Goal: Transaction & Acquisition: Purchase product/service

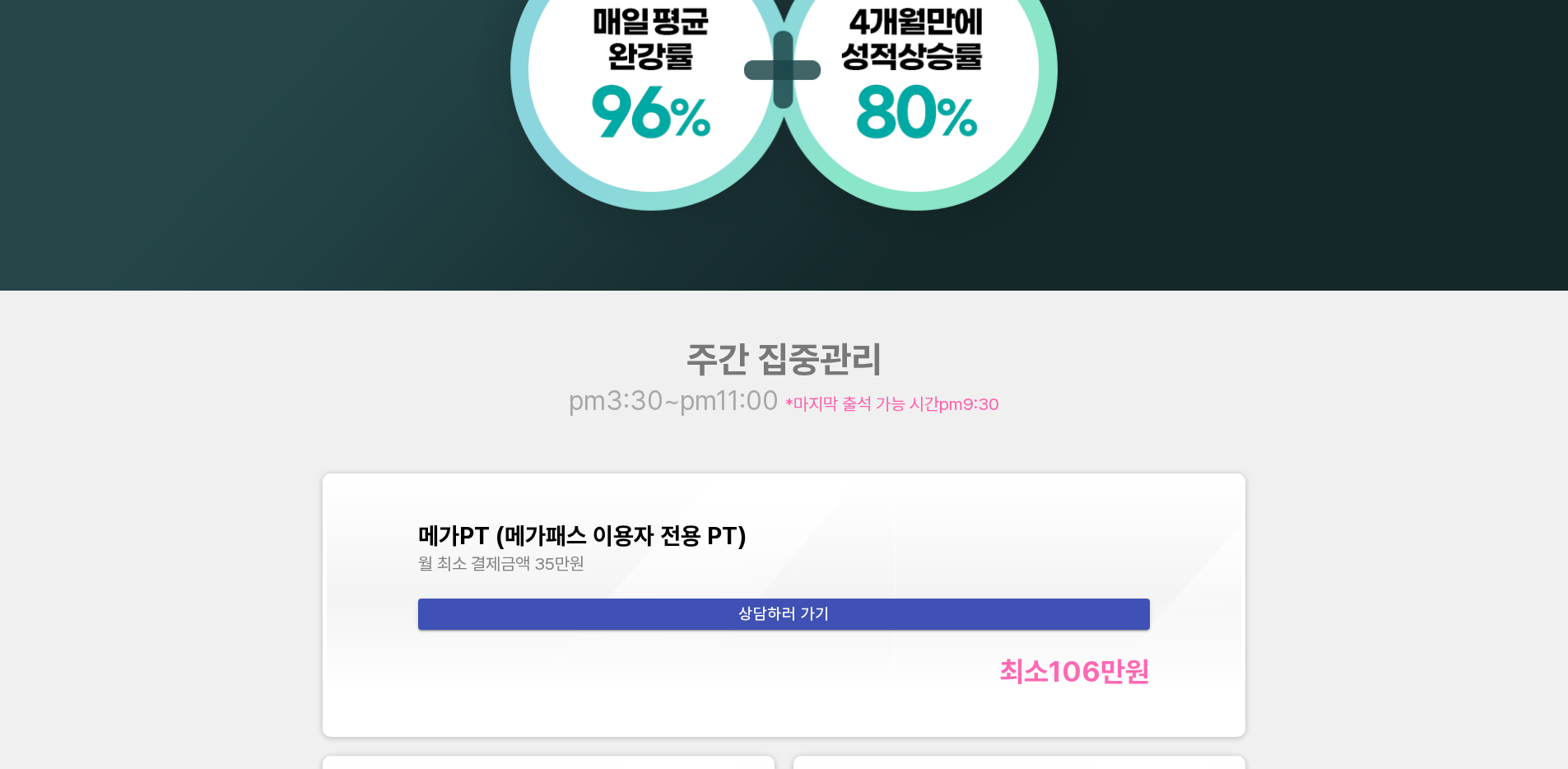
scroll to position [2314, 0]
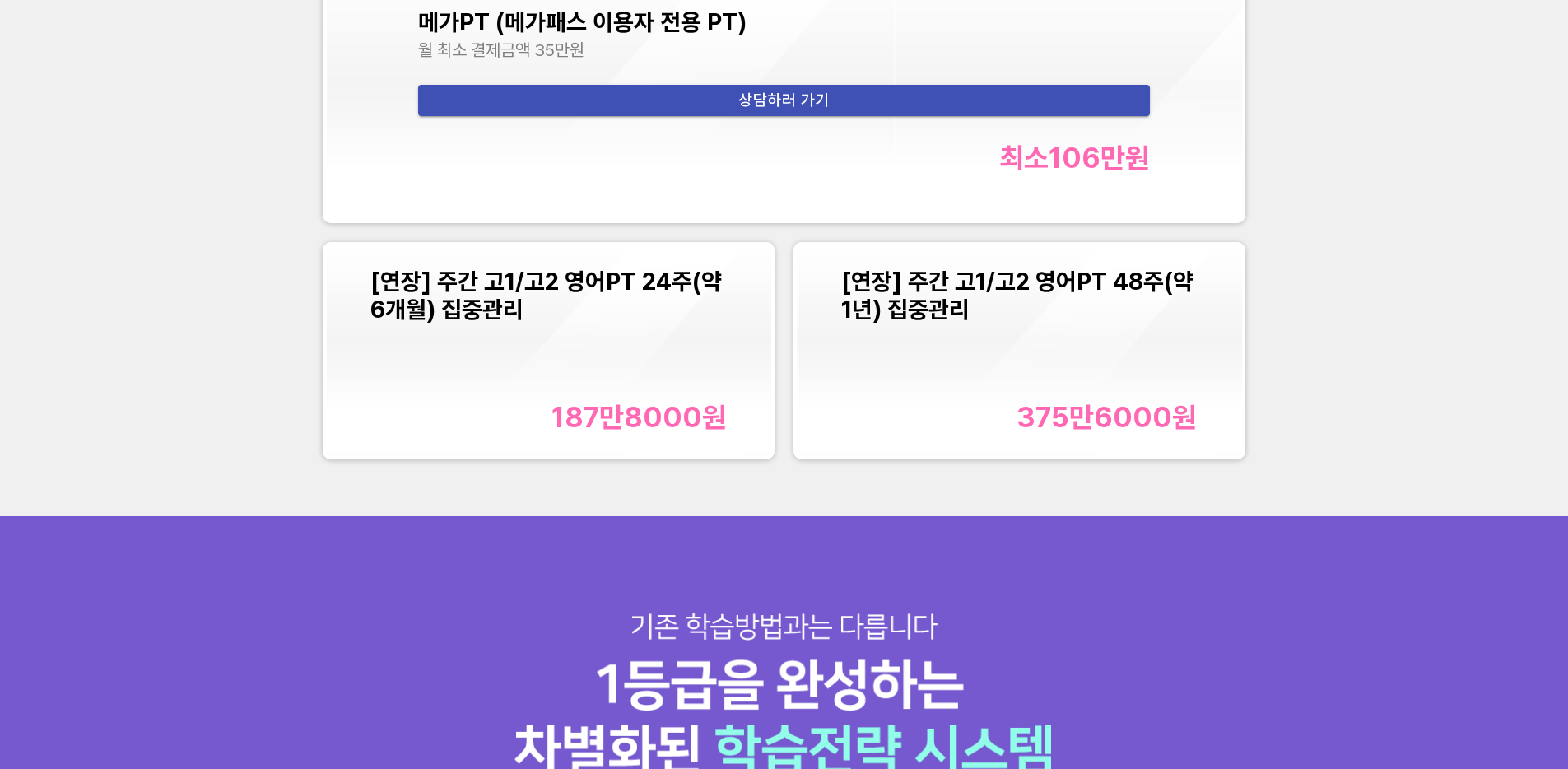
click at [569, 387] on div "[연장] 주간 고1/고2 영어PT 24주(약 6개월) 집중관리 187만8000 원" at bounding box center [549, 351] width 356 height 167
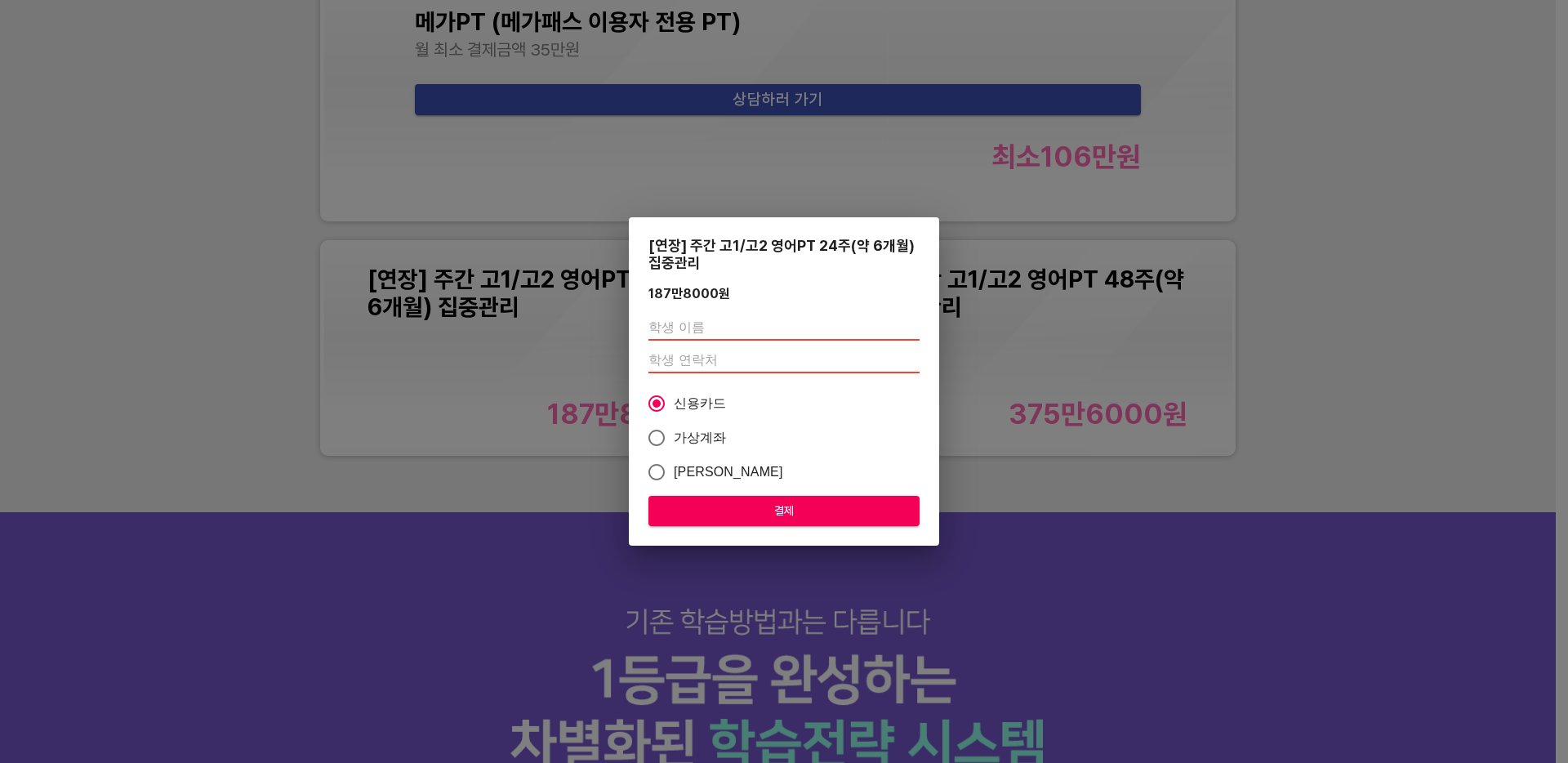
click at [710, 321] on input "text" at bounding box center [784, 327] width 271 height 26
type input "[PERSON_NAME]"
click at [728, 359] on input "number" at bounding box center [784, 360] width 271 height 26
paste input "01020455822"
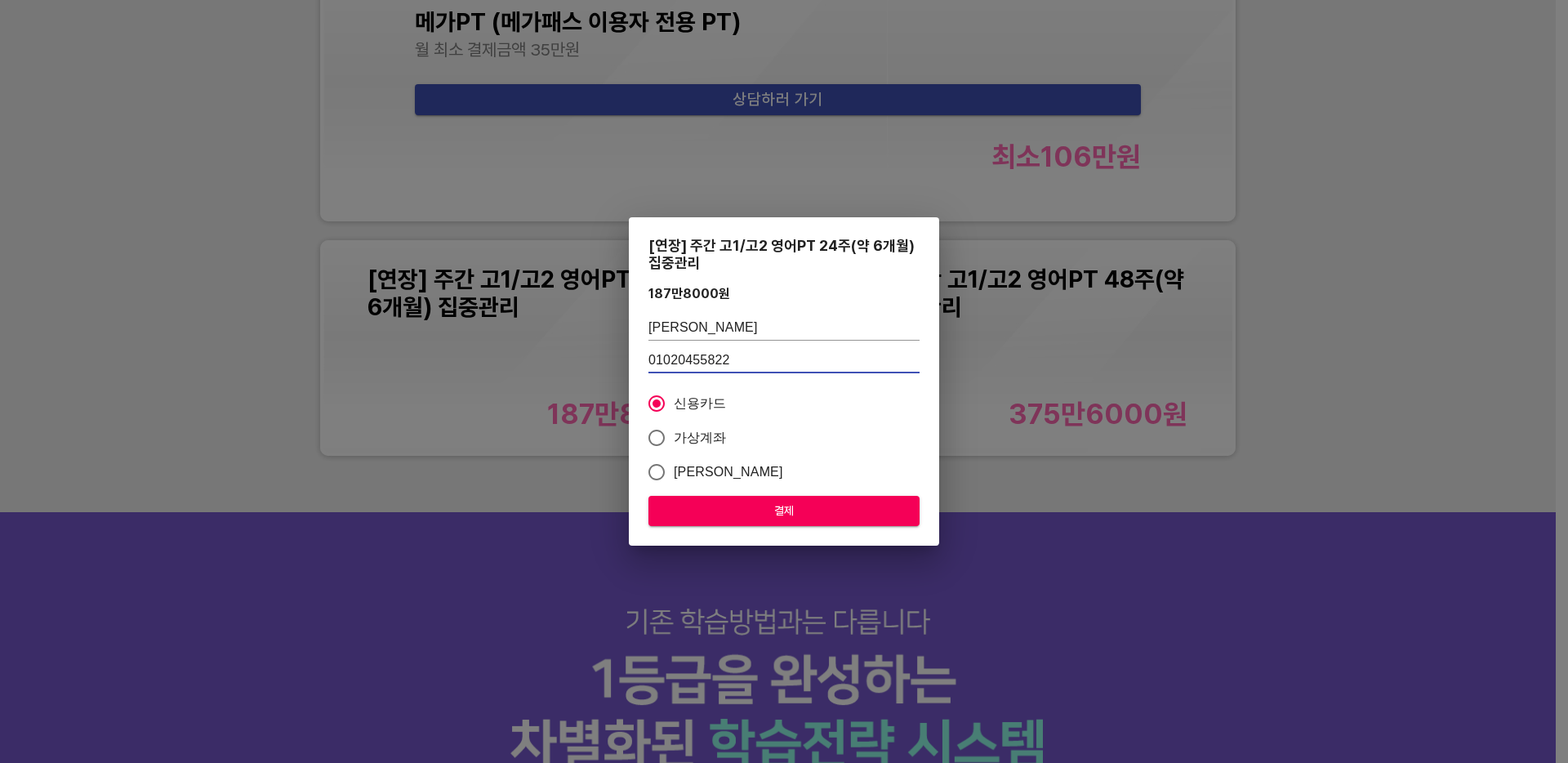
type input "01020455822"
click at [701, 429] on span "가상계좌" at bounding box center [700, 437] width 53 height 20
click at [673, 429] on input "가상계좌" at bounding box center [657, 437] width 35 height 35
radio input "true"
click at [773, 516] on span "결제" at bounding box center [784, 511] width 245 height 21
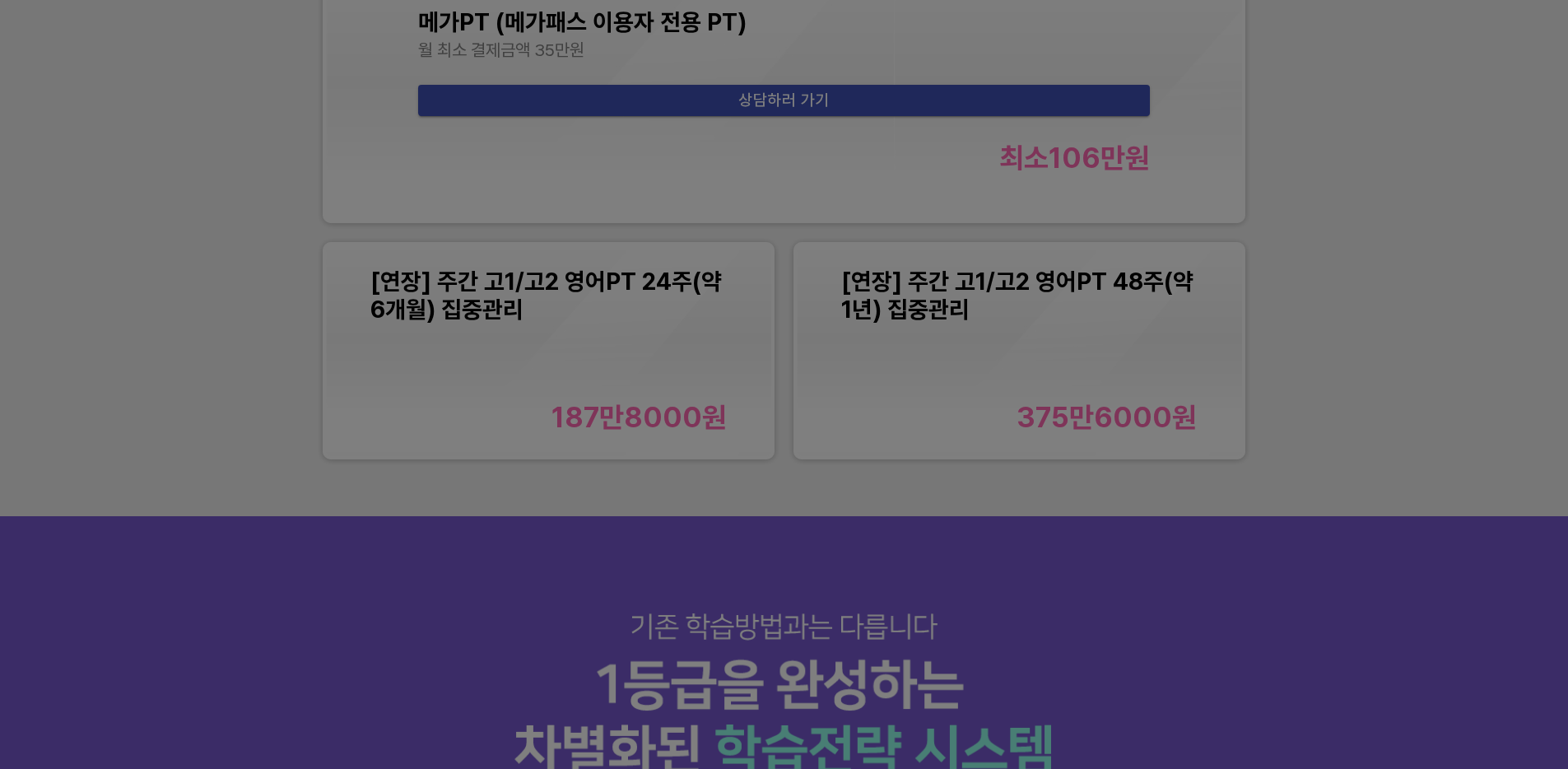
click at [1166, 517] on div at bounding box center [784, 384] width 1568 height 769
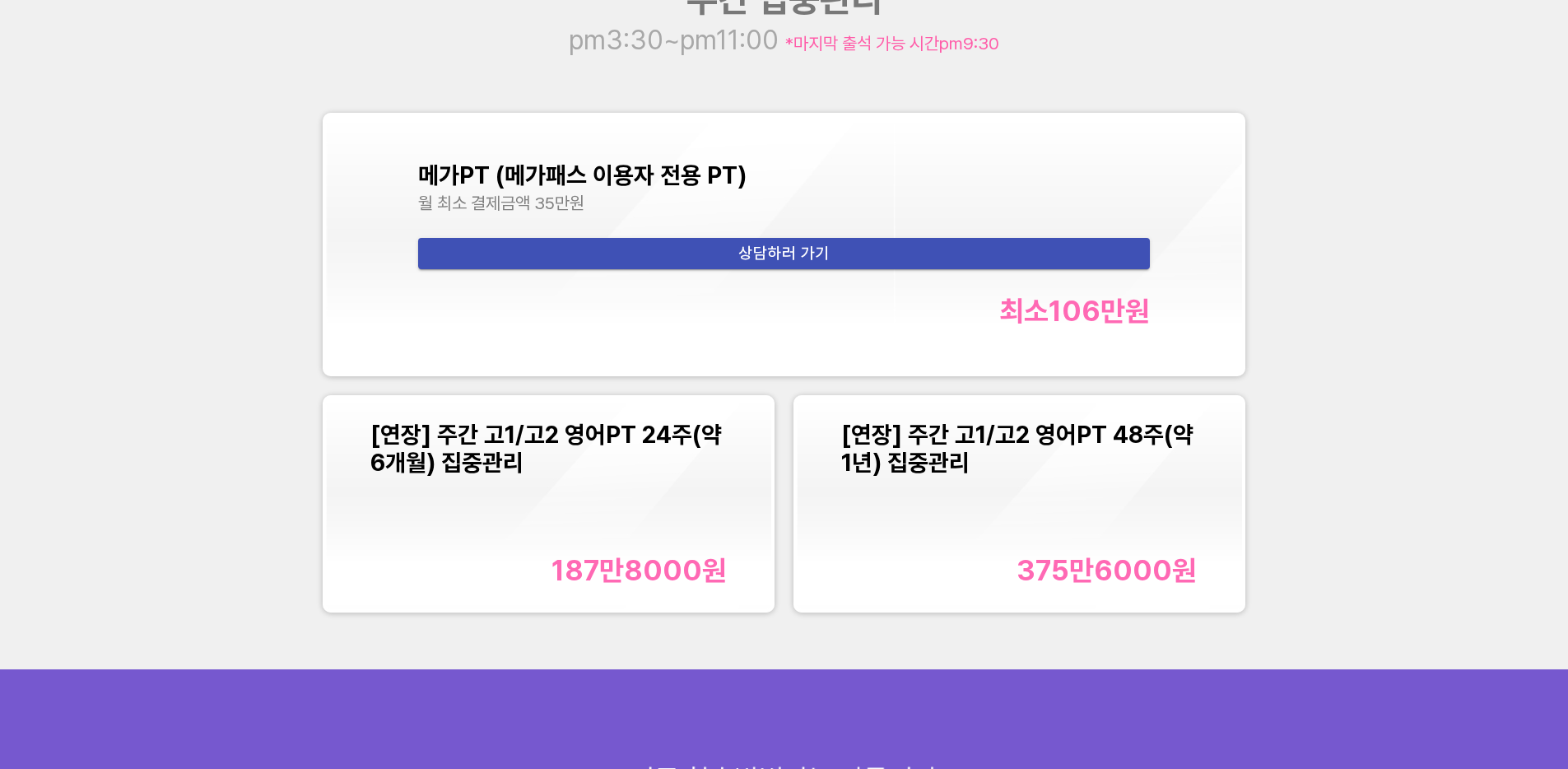
scroll to position [2060, 0]
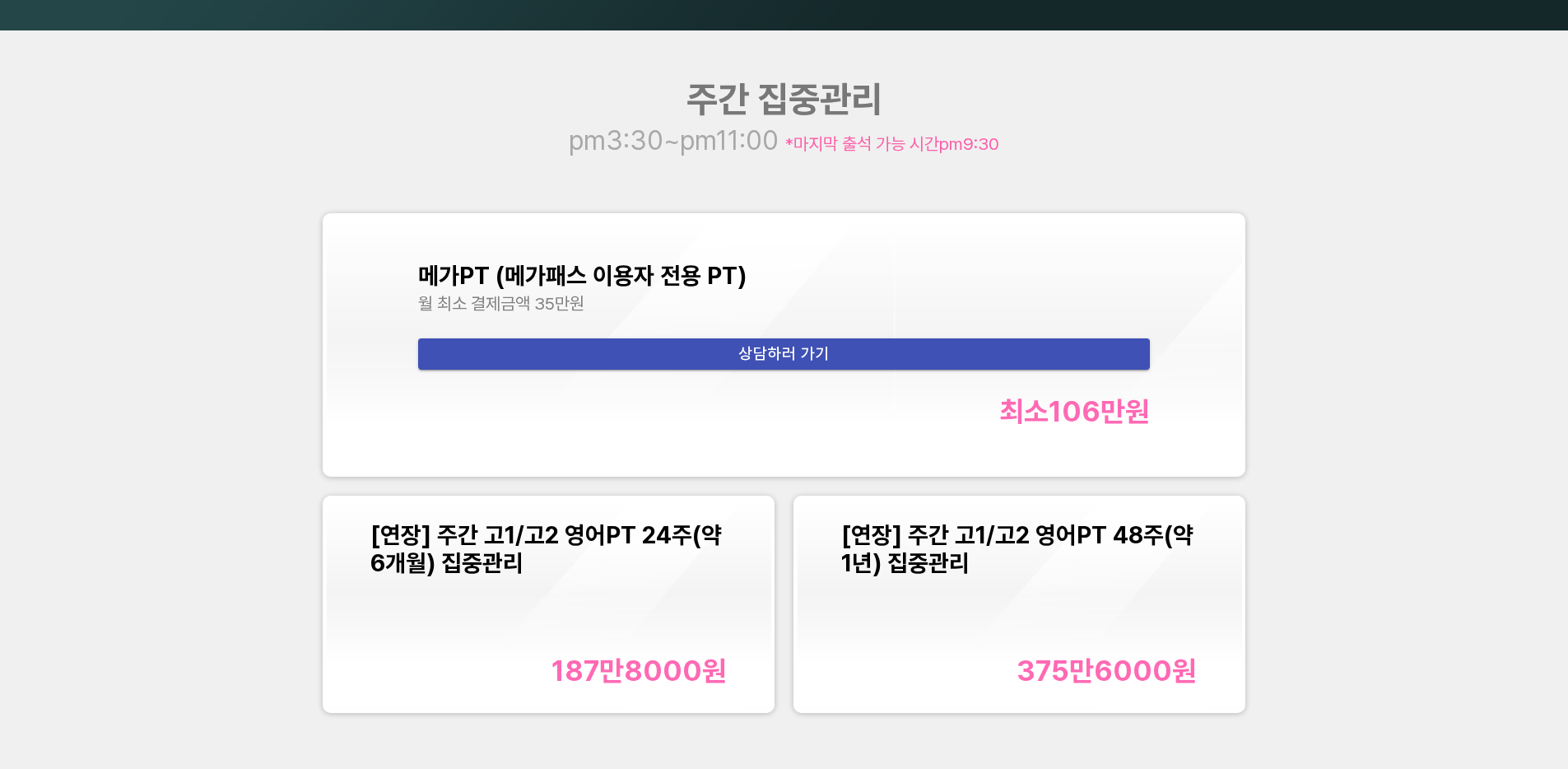
click at [636, 651] on div "[연장] 주간 고1/고2 영어PT 24주(약 6개월) 집중관리 187만8000 원" at bounding box center [549, 604] width 356 height 167
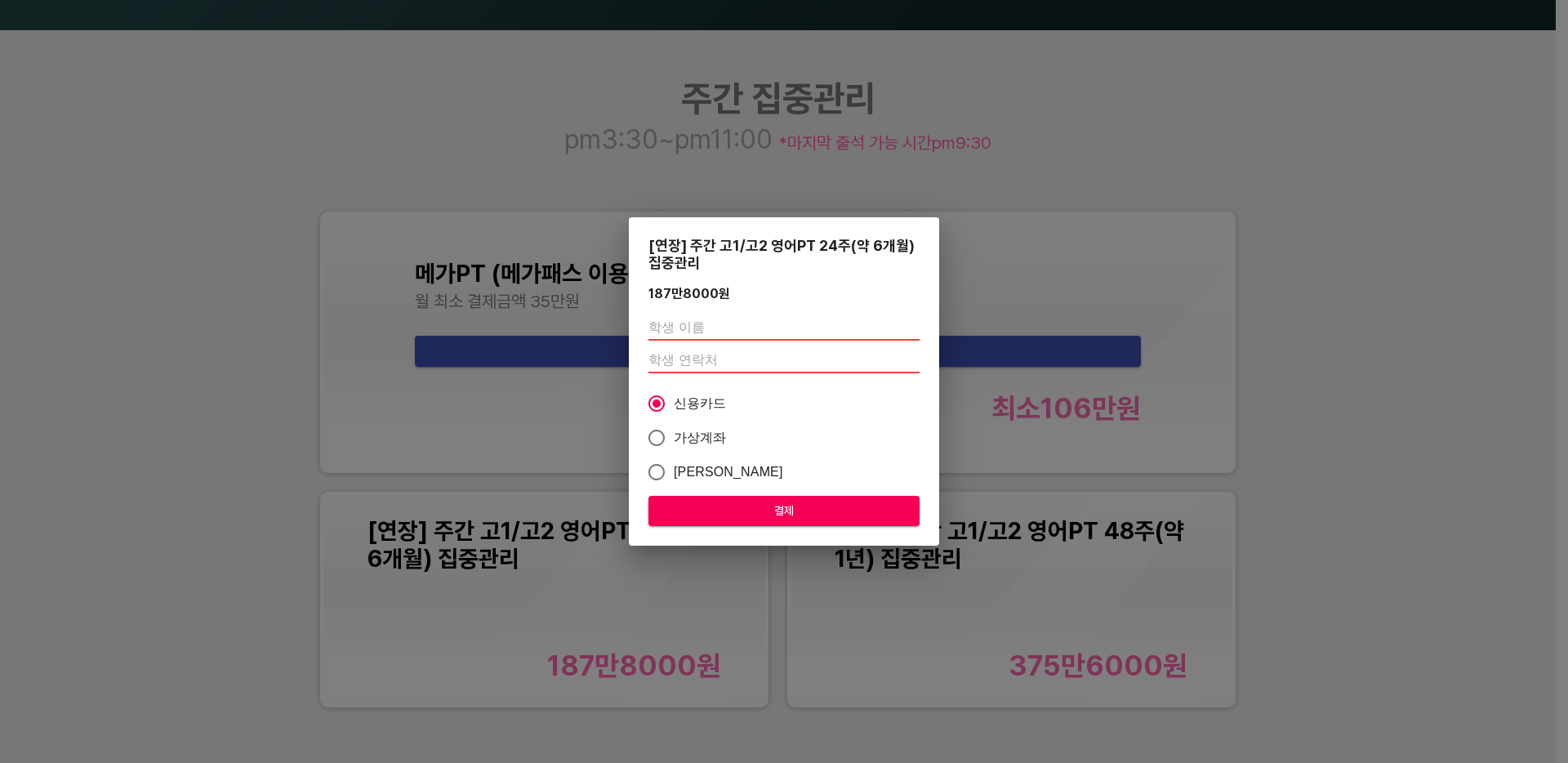
click at [728, 335] on input "text" at bounding box center [784, 327] width 271 height 26
type input "[PERSON_NAME]"
click at [672, 352] on input "number" at bounding box center [784, 360] width 271 height 26
click at [700, 465] on span "카카오페이" at bounding box center [728, 472] width 109 height 20
click at [673, 465] on input "카카오페이" at bounding box center [657, 472] width 35 height 35
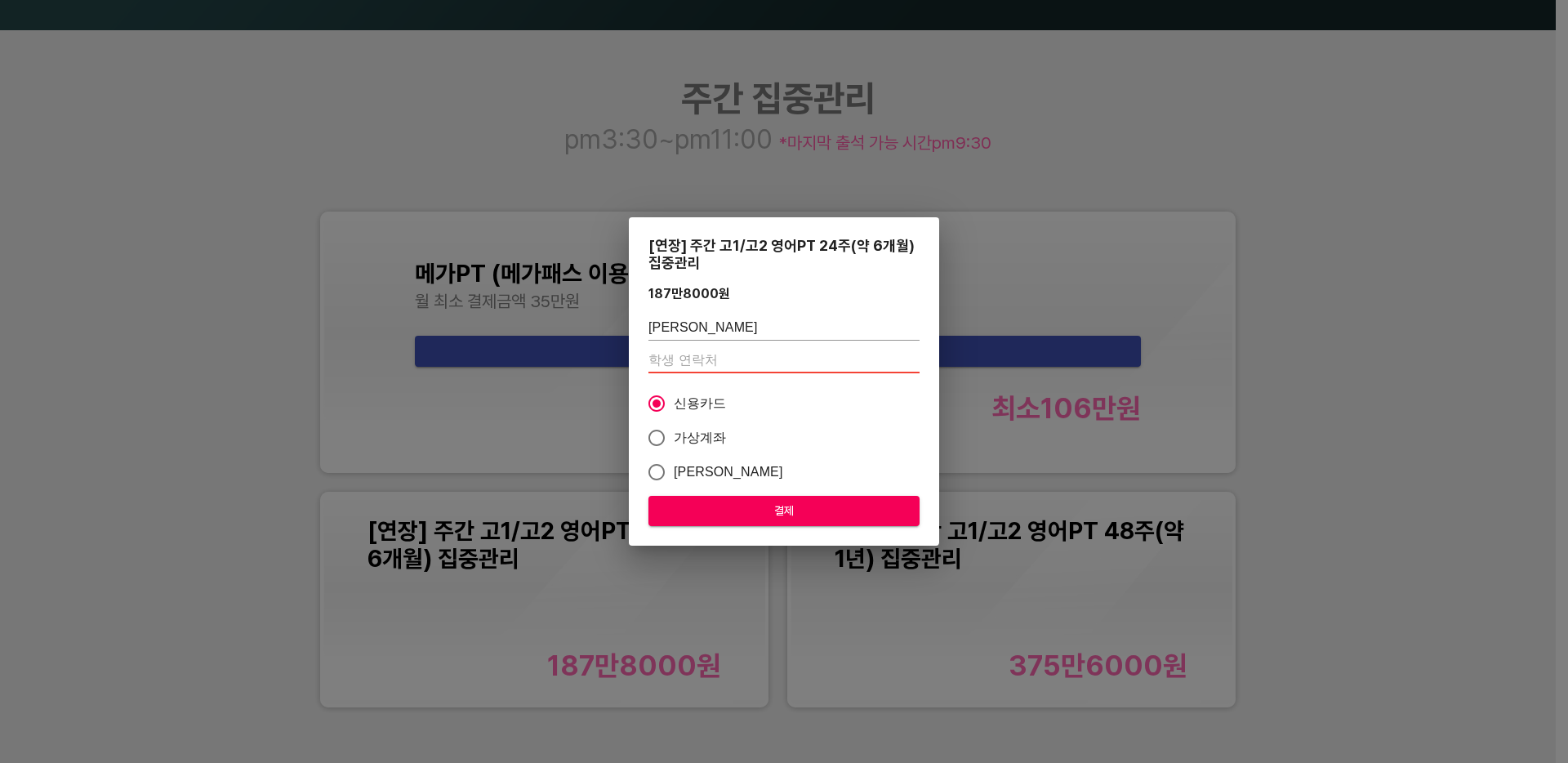
radio input "true"
click at [682, 429] on span "가상계좌" at bounding box center [700, 437] width 53 height 20
click at [673, 429] on input "가상계좌" at bounding box center [657, 437] width 35 height 35
radio input "true"
click at [710, 361] on input "number" at bounding box center [784, 360] width 271 height 26
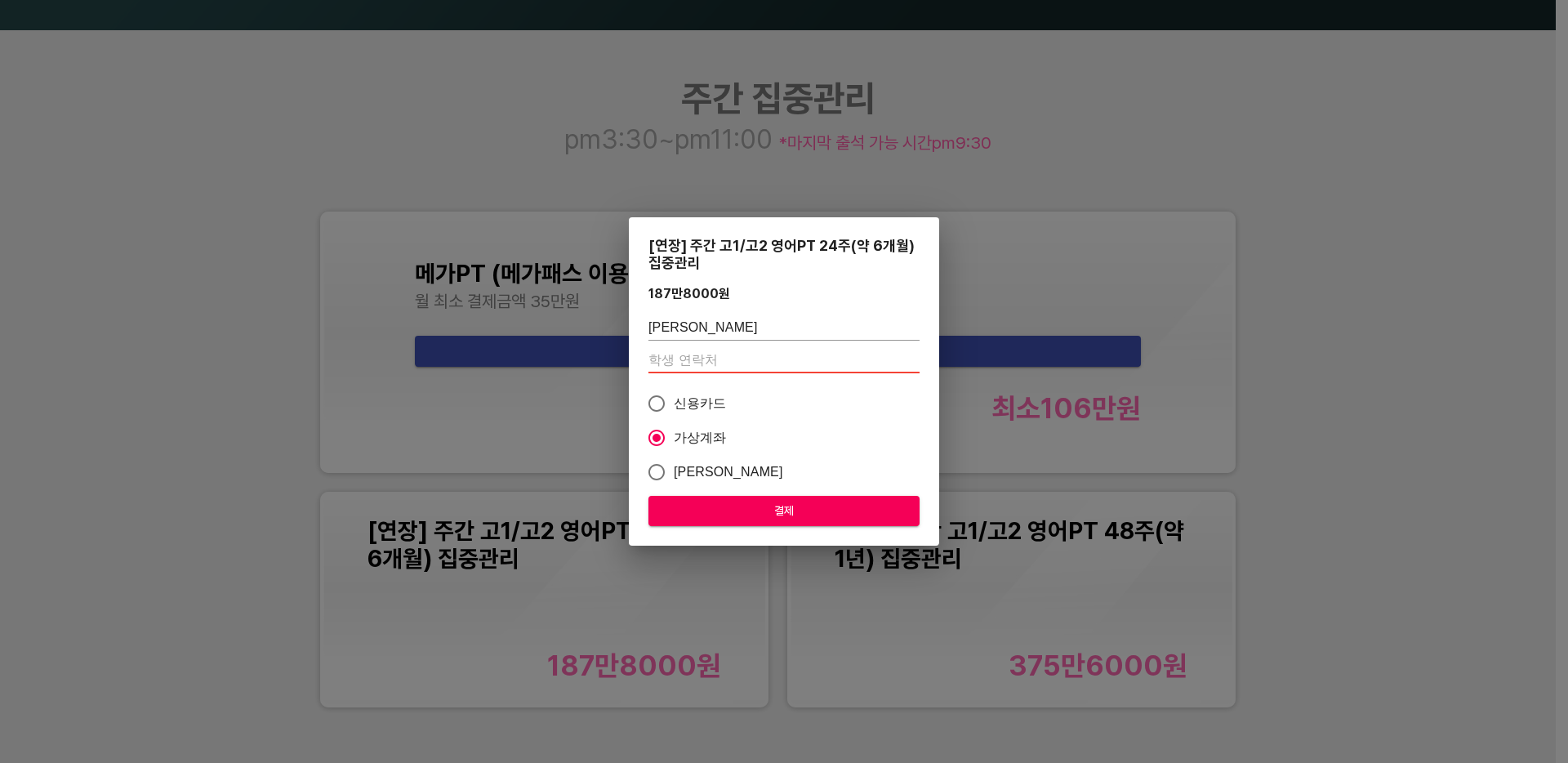
click at [726, 354] on input "number" at bounding box center [784, 360] width 271 height 26
click at [704, 356] on input "number" at bounding box center [784, 360] width 271 height 26
click at [916, 418] on div "신용카드 가상계좌 카카오페이" at bounding box center [784, 437] width 271 height 103
click at [678, 351] on input "number" at bounding box center [784, 360] width 271 height 26
click at [708, 368] on input "number" at bounding box center [784, 360] width 271 height 26
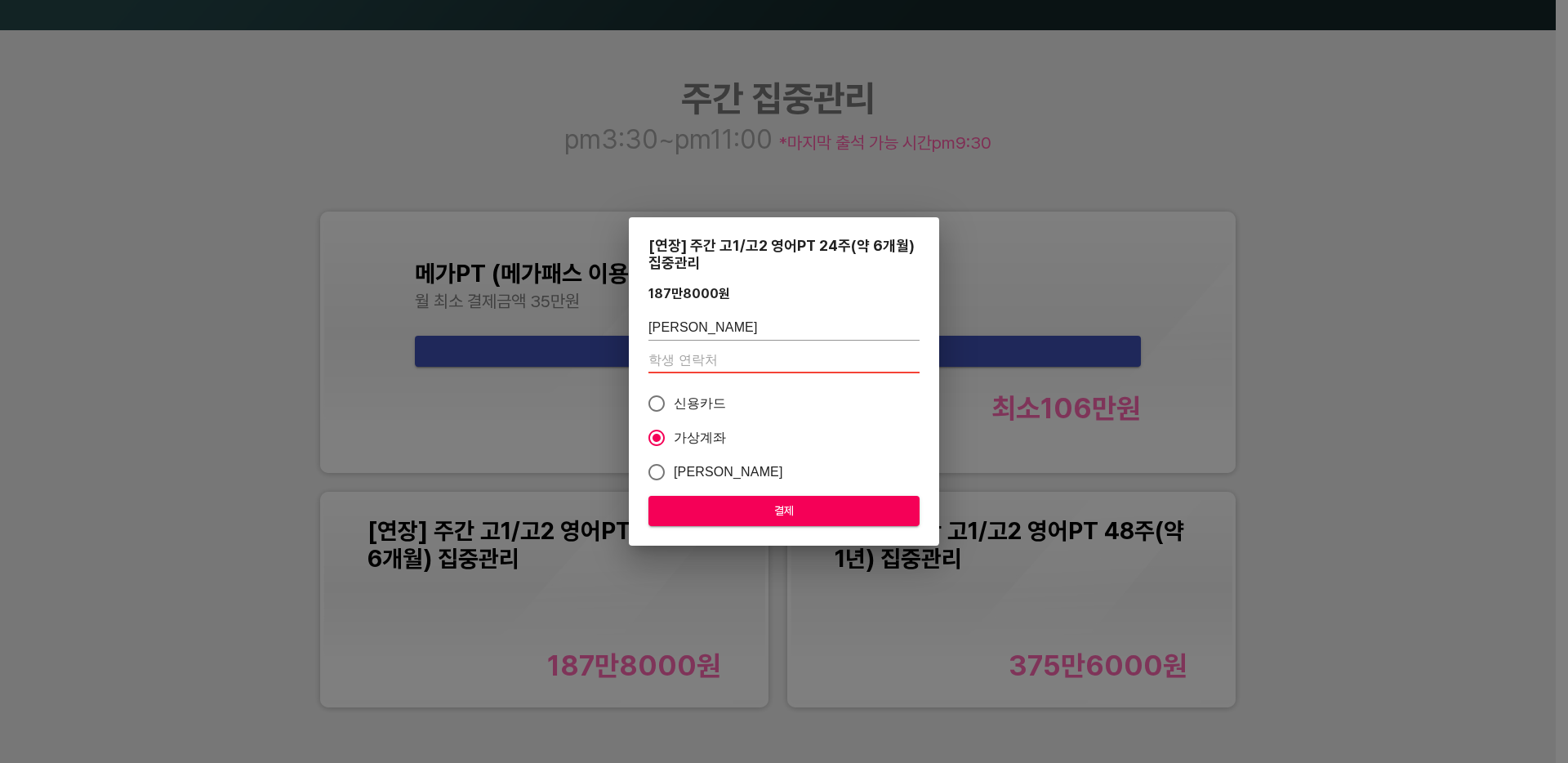
click at [705, 363] on input "number" at bounding box center [784, 360] width 271 height 26
paste input "01076860675"
click at [723, 348] on input "01076860675" at bounding box center [784, 360] width 271 height 26
paste input "20455822"
type input "01020455822"
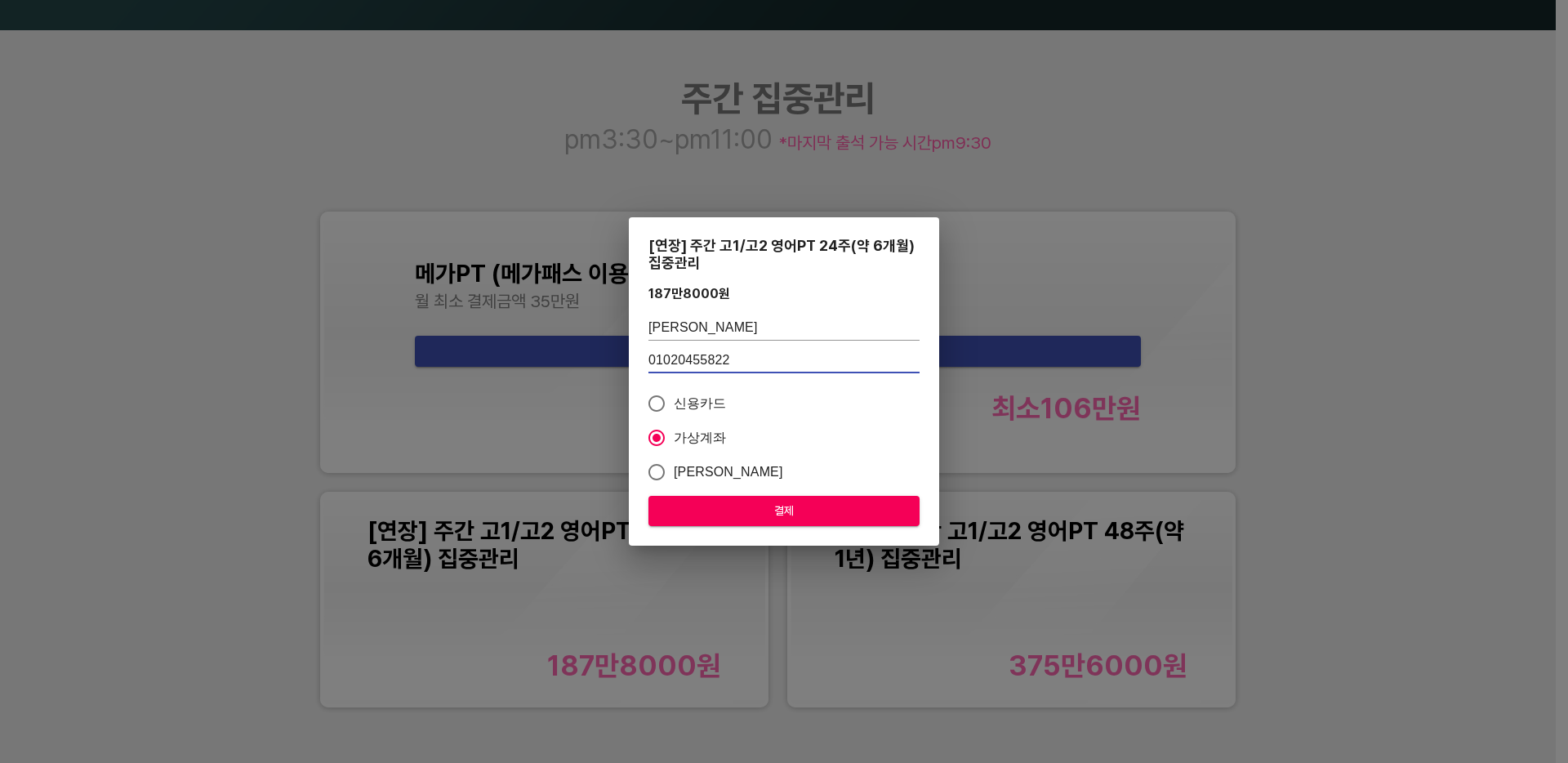
click at [756, 508] on span "결제" at bounding box center [784, 511] width 245 height 21
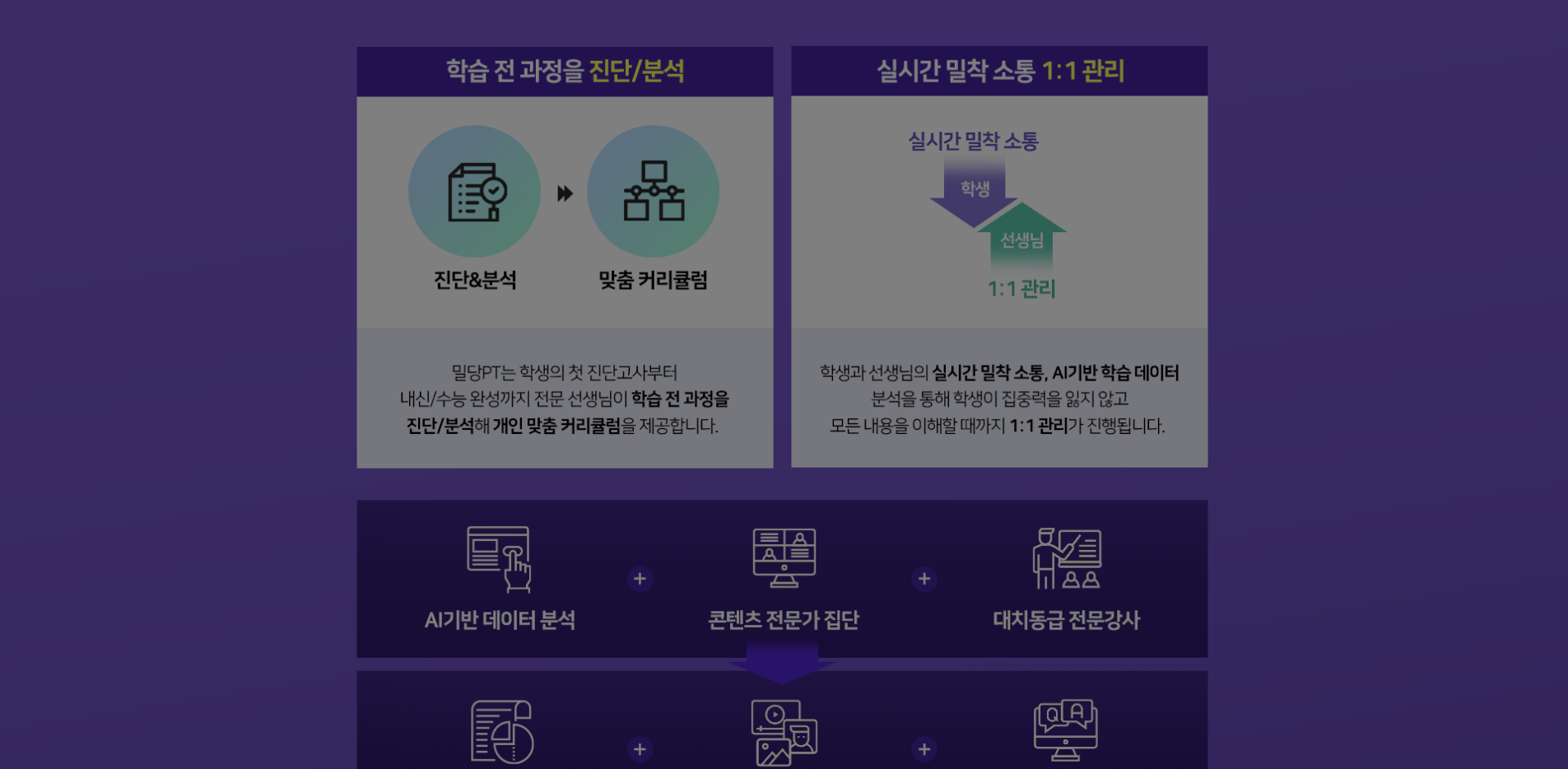
scroll to position [3195, 0]
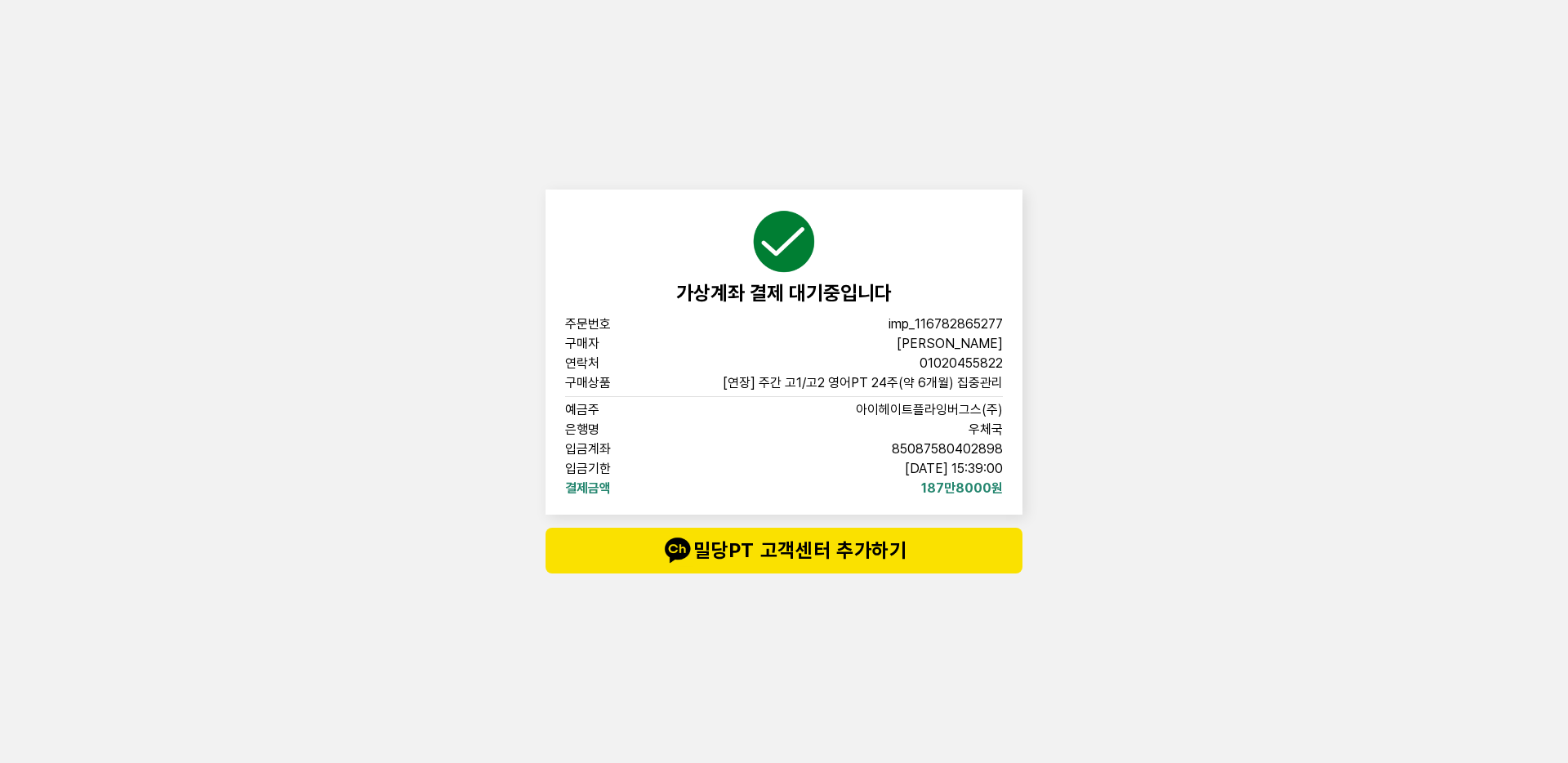
click at [907, 337] on div "구매자 [PERSON_NAME]" at bounding box center [784, 344] width 437 height 13
drag, startPoint x: 893, startPoint y: 448, endPoint x: 1021, endPoint y: 450, distance: 128.0
click at [1021, 450] on div "가상계좌 결제 대기중입니다 주문번호 imp_[PHONE_NUMBER] 구매자 [PERSON_NAME] 연락처 01020455822 구매상품 […" at bounding box center [784, 351] width 477 height 325
copy span "85087580402898"
click at [982, 442] on span "85087580402898" at bounding box center [947, 449] width 111 height 13
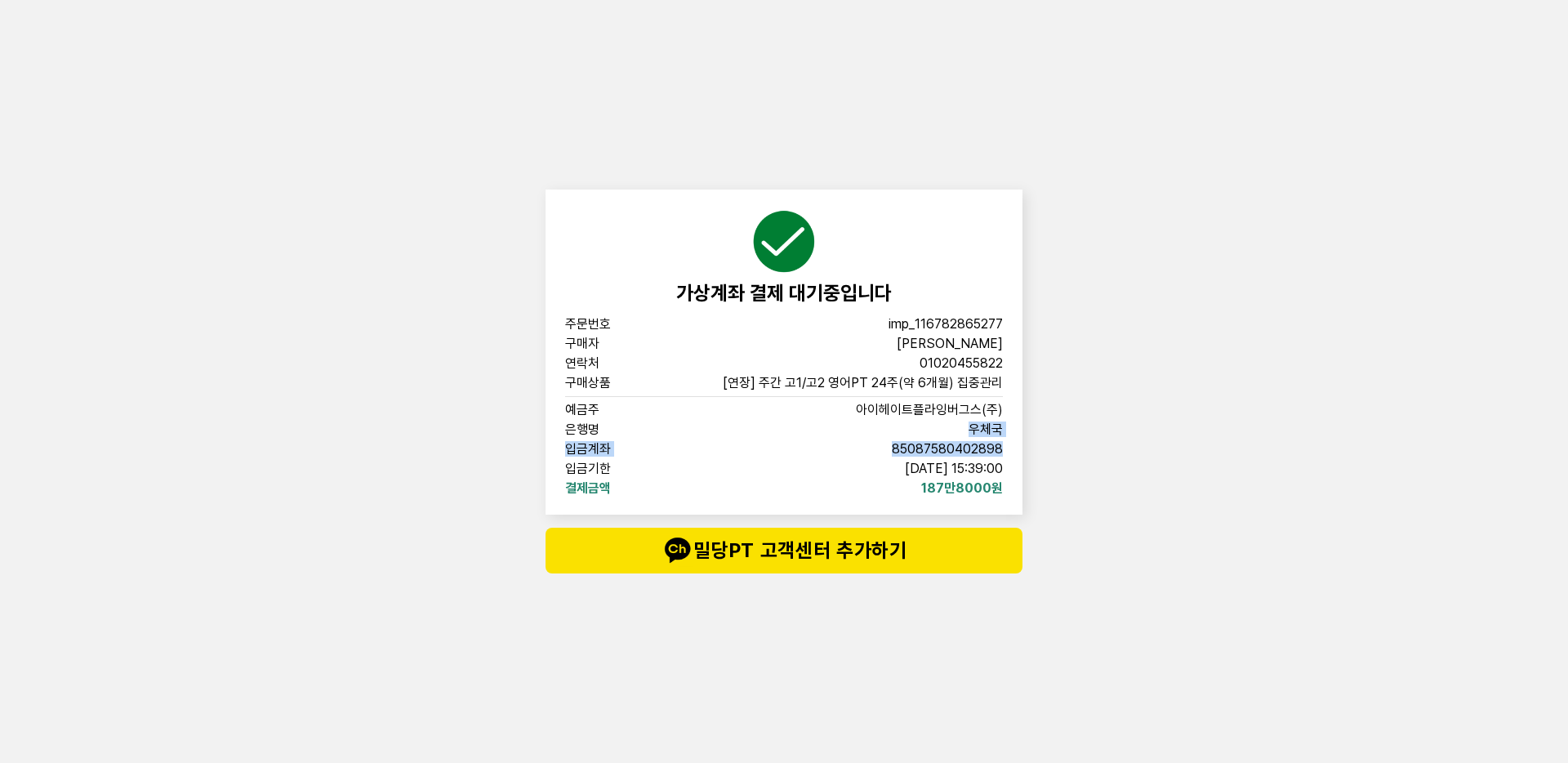
drag, startPoint x: 968, startPoint y: 429, endPoint x: 1014, endPoint y: 455, distance: 52.8
click at [1014, 455] on div "가상계좌 결제 대기중입니다 주문번호 imp_[PHONE_NUMBER] 구매자 [PERSON_NAME] 연락처 01020455822 구매상품 […" at bounding box center [784, 351] width 477 height 325
copy div "우체국 입금계좌 [FINANCIAL_ID]"
click at [906, 424] on div "은행명 우체국" at bounding box center [784, 429] width 437 height 13
click at [976, 423] on span "우체국" at bounding box center [986, 429] width 35 height 13
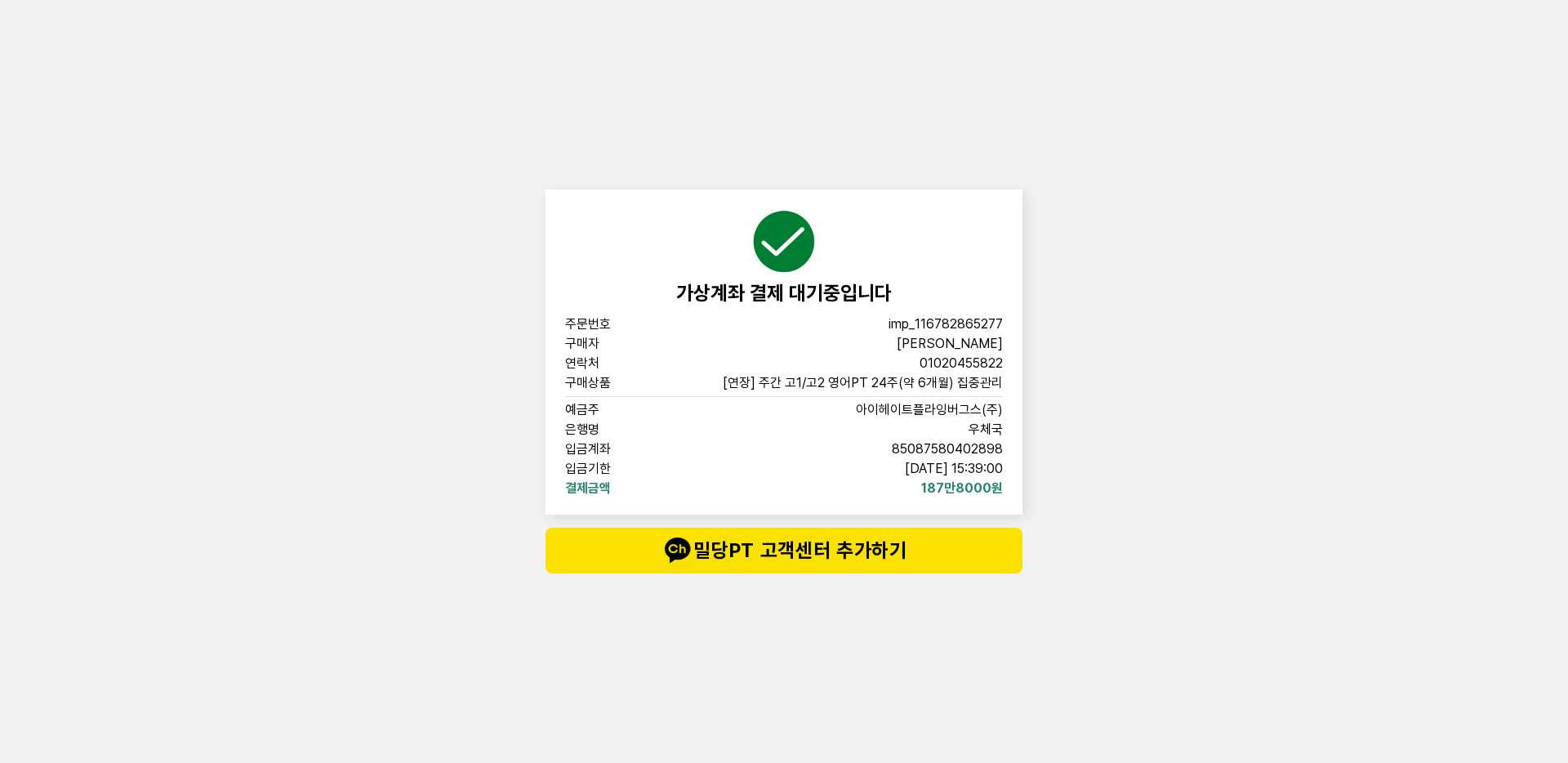
drag, startPoint x: 969, startPoint y: 422, endPoint x: 1025, endPoint y: 474, distance: 76.4
click at [1025, 474] on div "가상계좌 결제 대기중입니다 주문번호 imp_[PHONE_NUMBER] 구매자 [PERSON_NAME] 연락처 01020455822 구매상품 […" at bounding box center [784, 382] width 490 height 763
click at [584, 452] on span "입금계좌" at bounding box center [617, 449] width 104 height 13
drag, startPoint x: 567, startPoint y: 427, endPoint x: 1014, endPoint y: 493, distance: 451.8
click at [1014, 493] on div "가상계좌 결제 대기중입니다 주문번호 imp_[PHONE_NUMBER] 구매자 [PERSON_NAME] 연락처 01020455822 구매상품 […" at bounding box center [784, 351] width 477 height 325
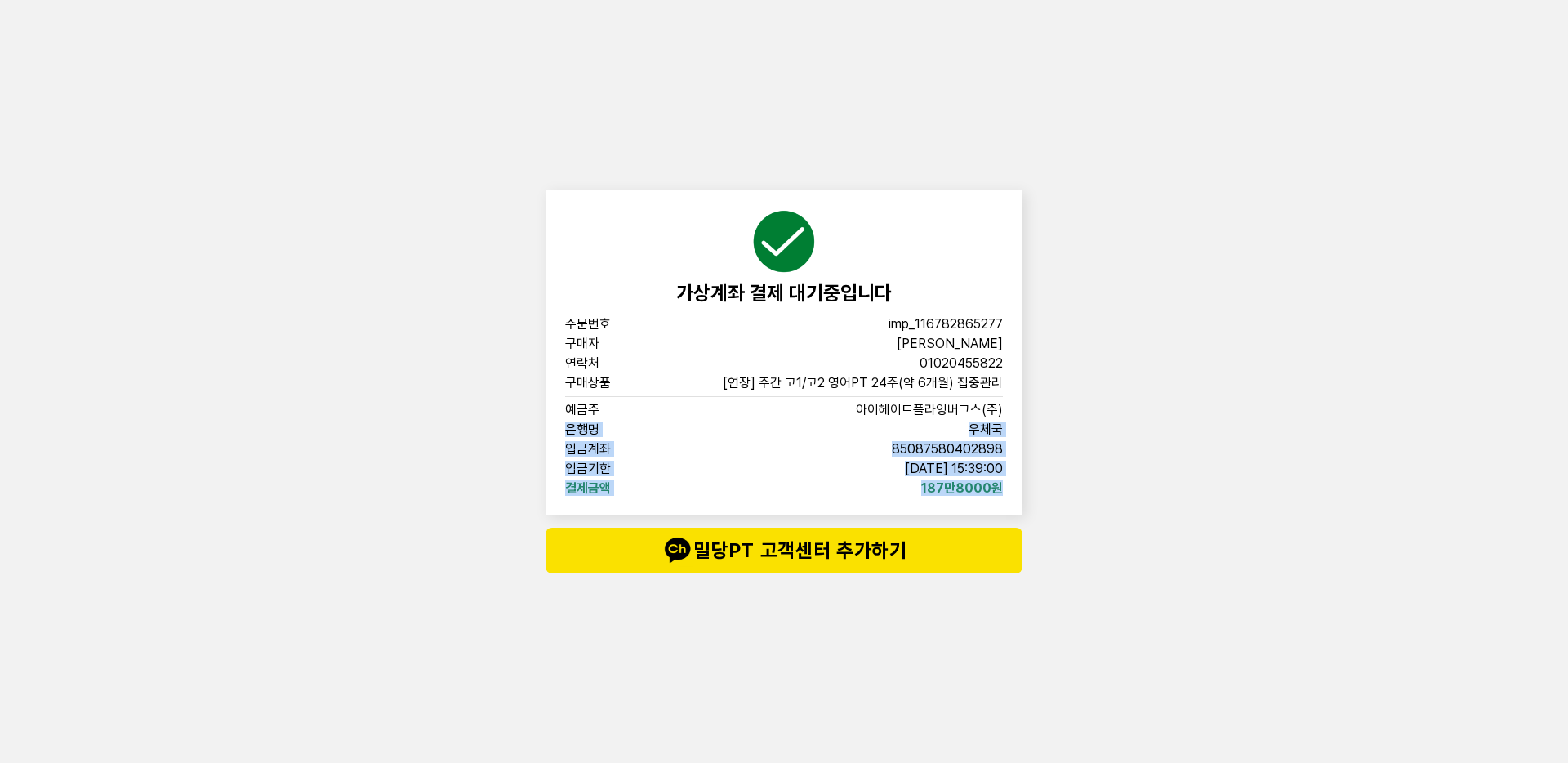
copy div "은행명 우체국 입금계좌 [FINANCIAL_ID] 입금기한 [DATE] 15:39:00 결제금액 187만8000원"
